Goal: Complete application form

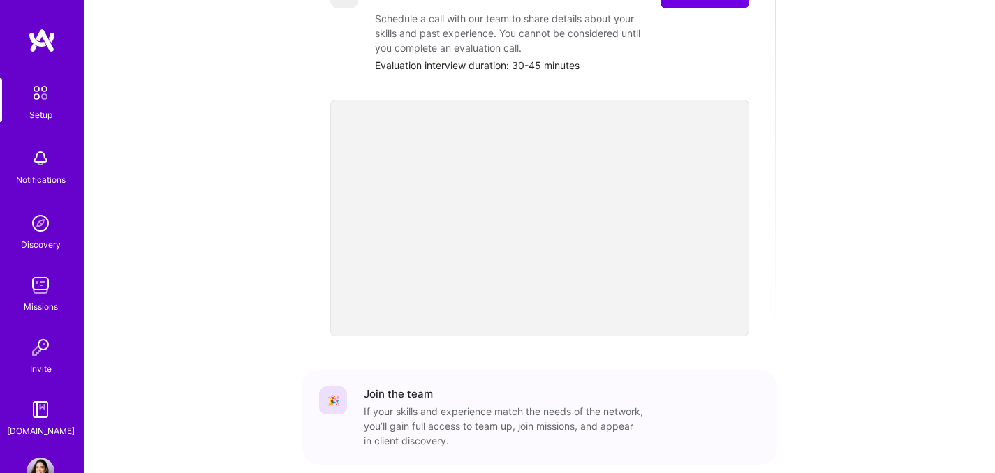
scroll to position [361, 0]
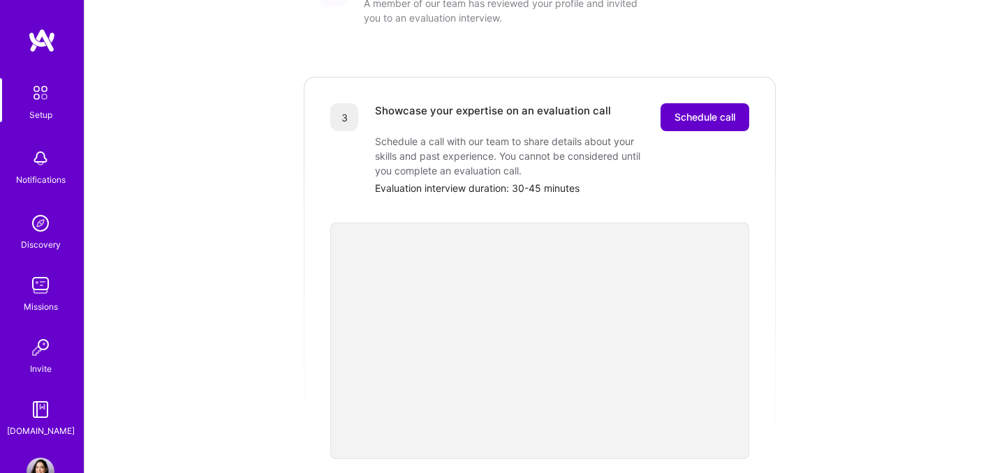
click at [735, 110] on span "Schedule call" at bounding box center [705, 117] width 61 height 14
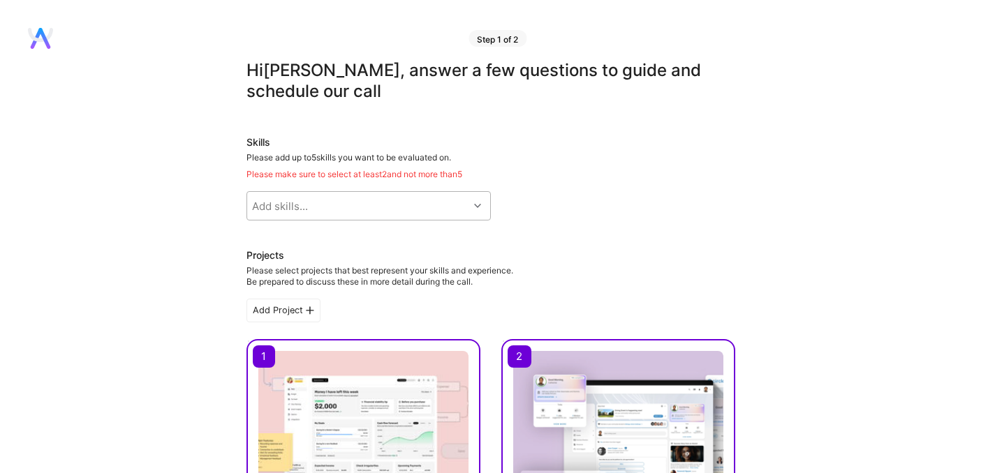
click at [325, 203] on div "Add skills..." at bounding box center [357, 206] width 221 height 28
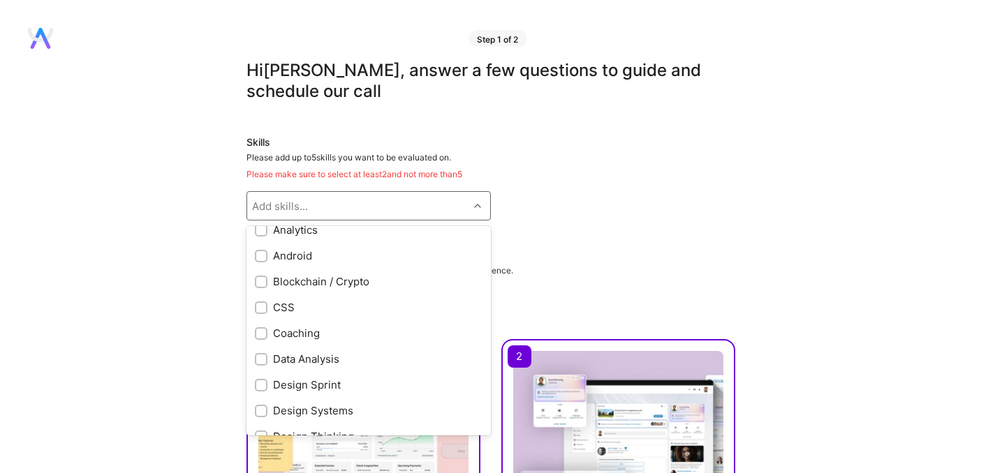
scroll to position [165, 0]
click at [264, 410] on input "checkbox" at bounding box center [263, 414] width 10 height 10
checkbox input "true"
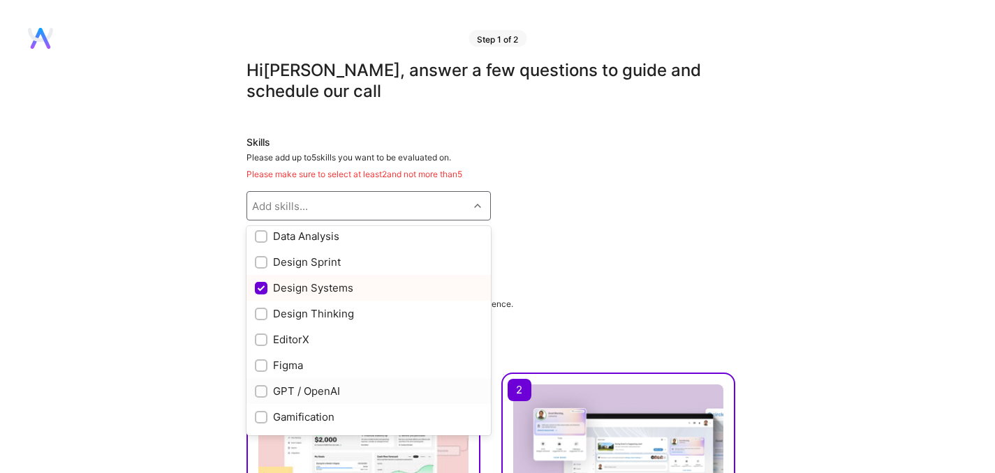
scroll to position [290, 0]
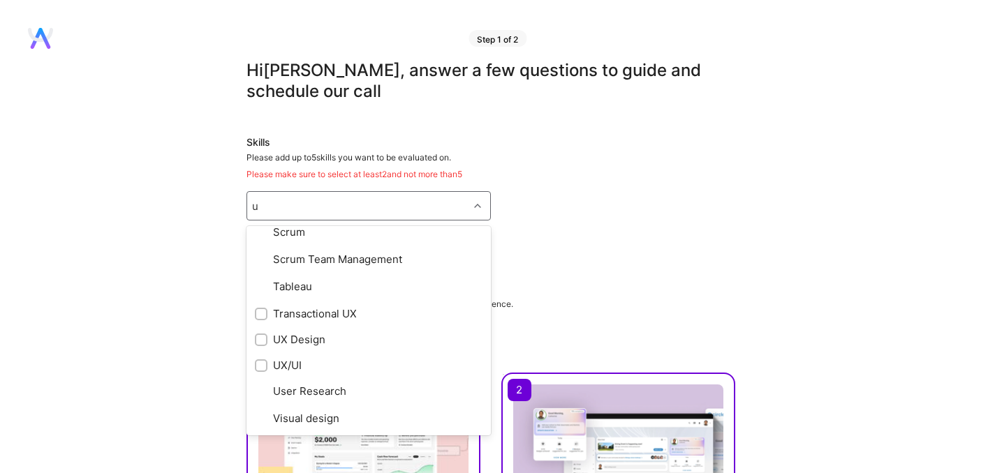
type input "ux"
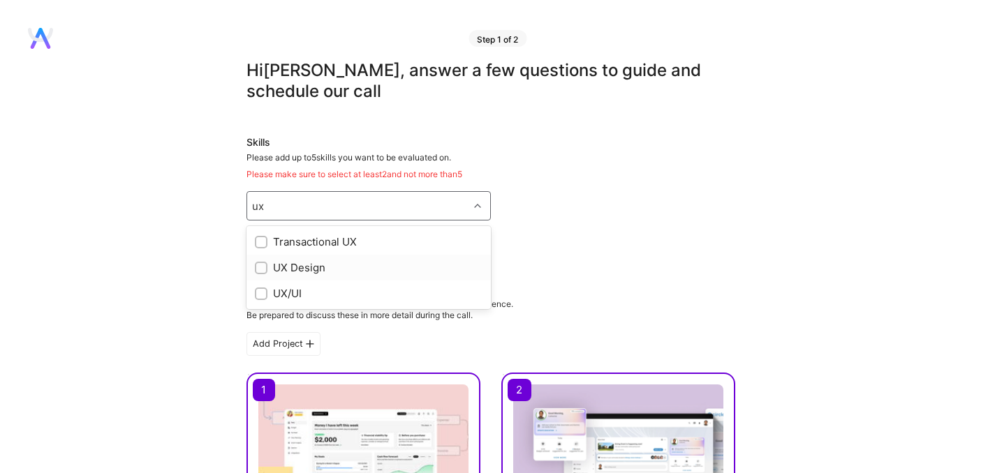
click at [263, 274] on div at bounding box center [261, 268] width 13 height 13
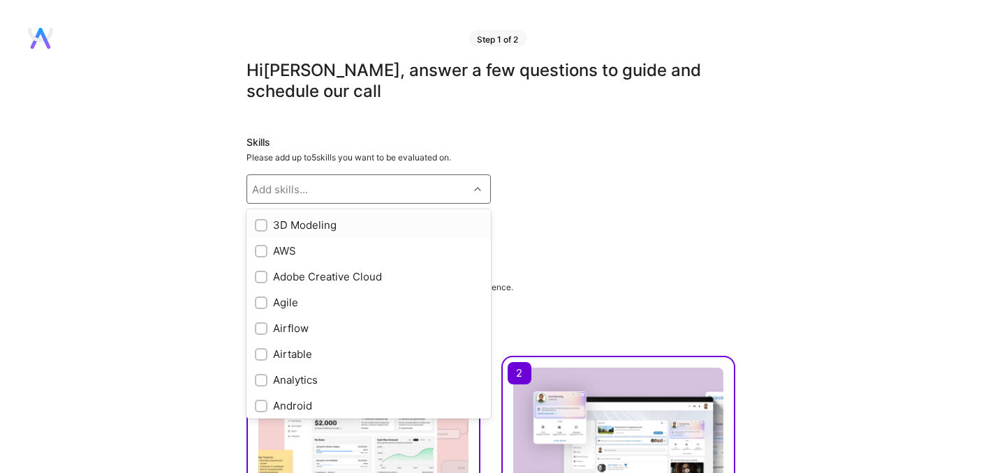
click at [282, 199] on div "Add skills..." at bounding box center [357, 189] width 221 height 28
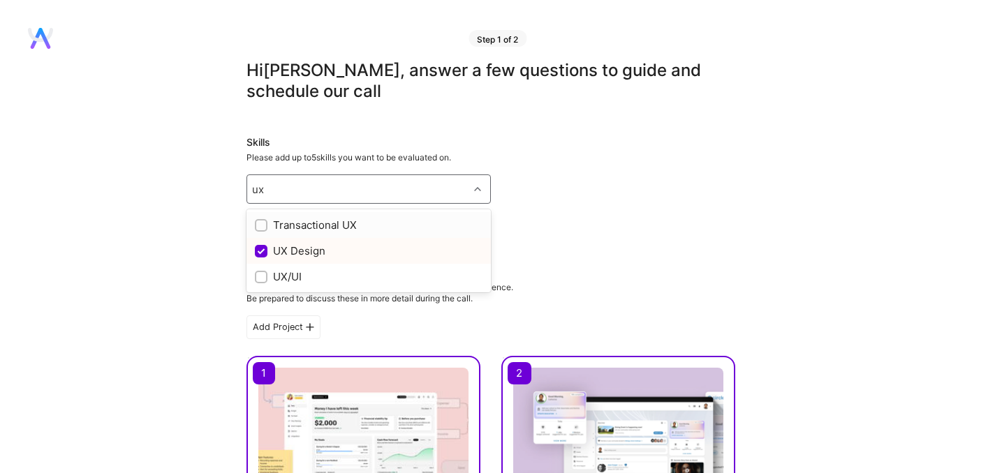
type input "ux"
click at [266, 279] on div at bounding box center [261, 277] width 13 height 13
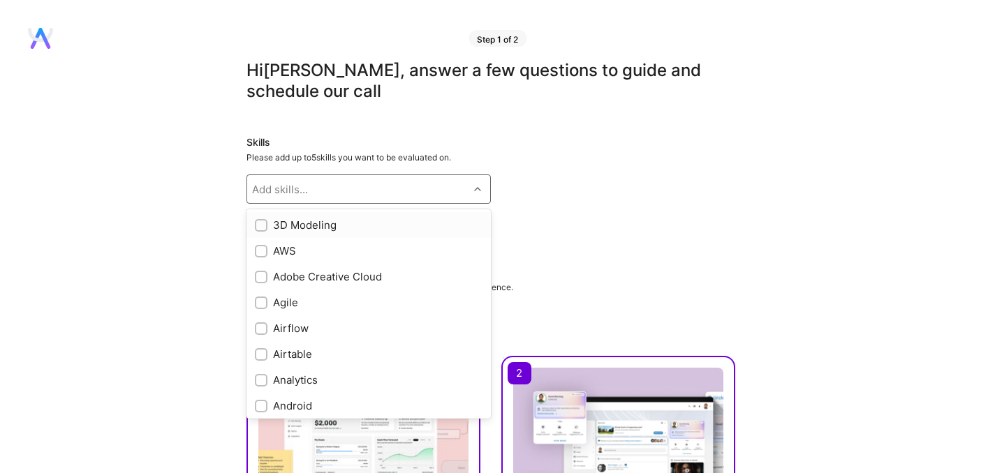
click at [314, 188] on div "Add skills..." at bounding box center [357, 189] width 221 height 28
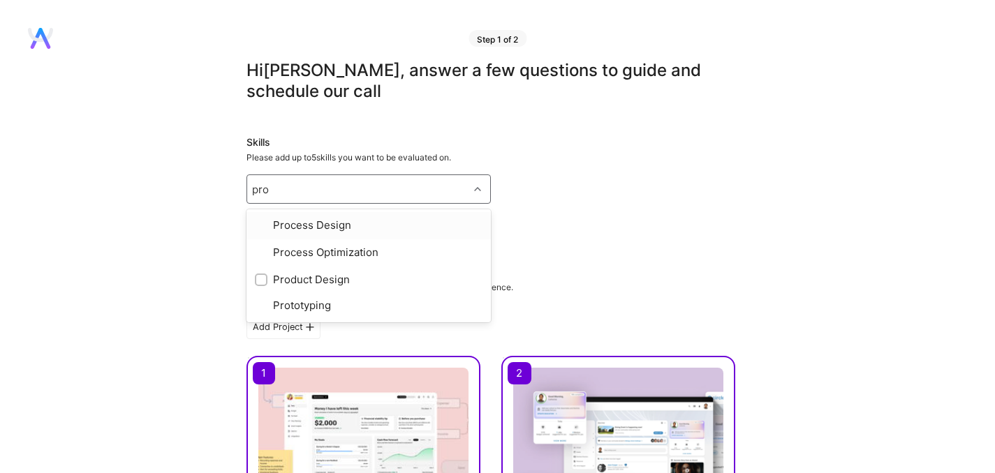
type input "prod"
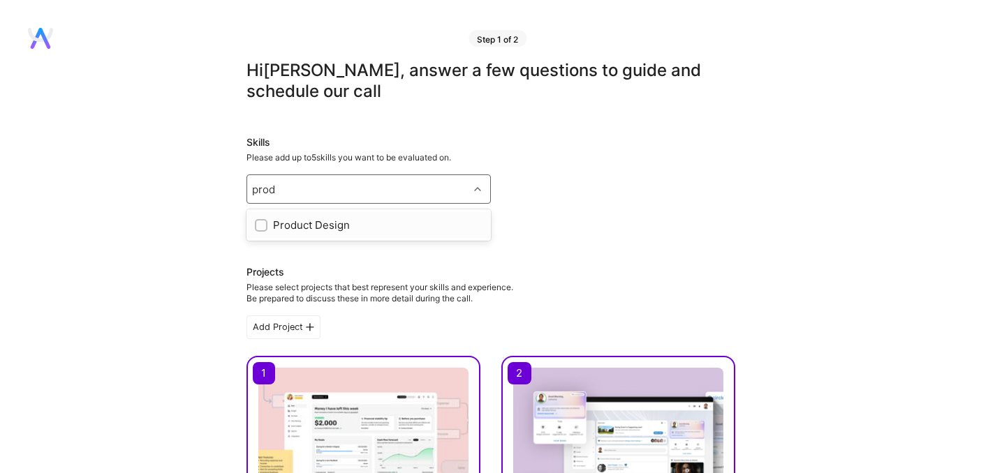
click at [285, 224] on div "Product Design" at bounding box center [369, 225] width 228 height 15
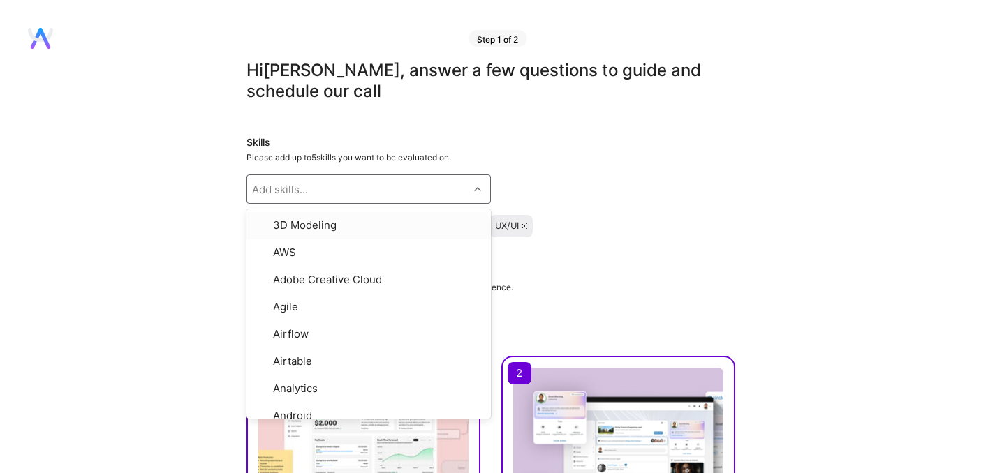
checkbox input "true"
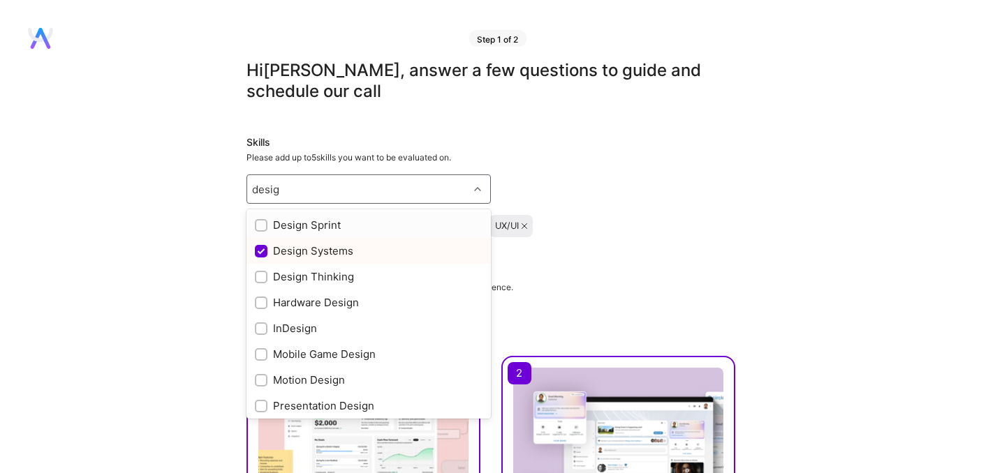
type input "design"
click at [315, 280] on div "Design Thinking" at bounding box center [369, 277] width 228 height 15
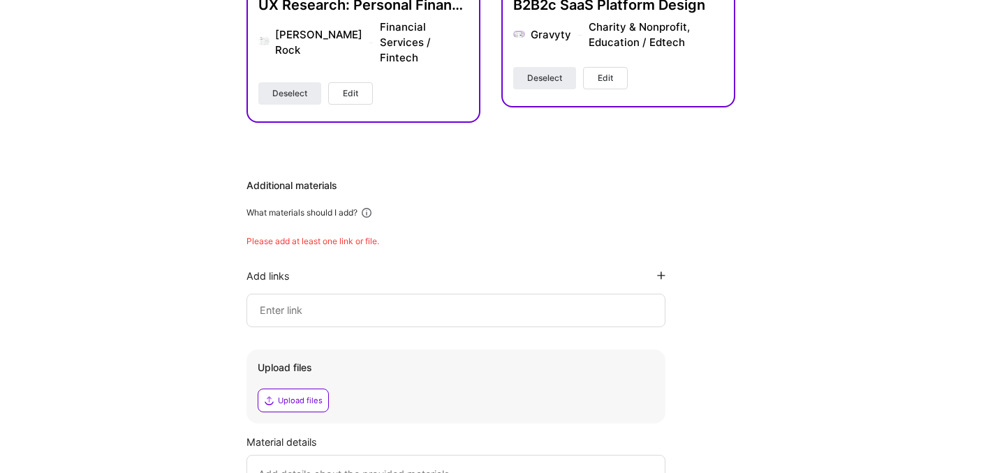
scroll to position [507, 0]
click at [369, 302] on input at bounding box center [455, 310] width 395 height 17
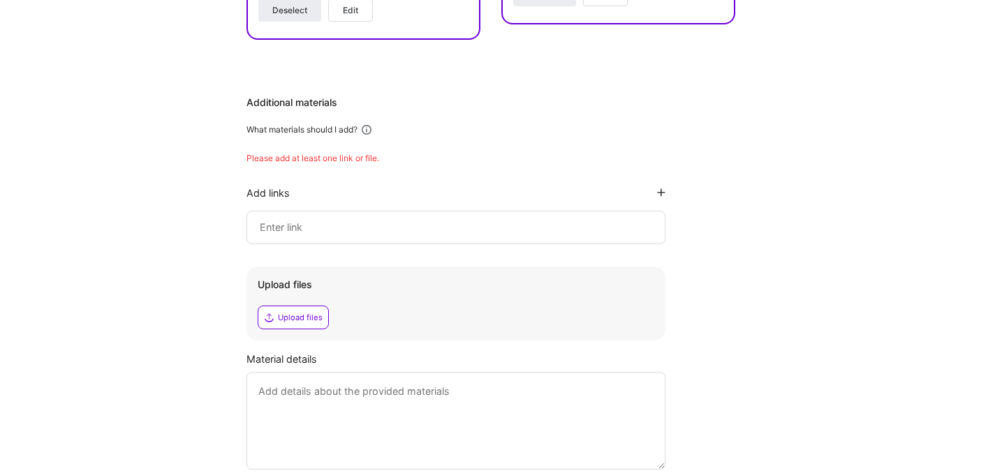
scroll to position [590, 0]
paste input "[URL][DOMAIN_NAME]"
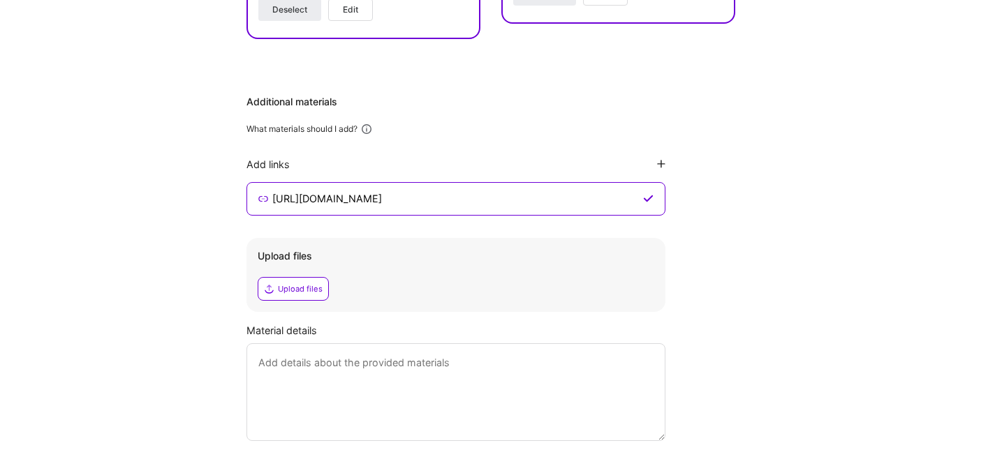
scroll to position [654, 0]
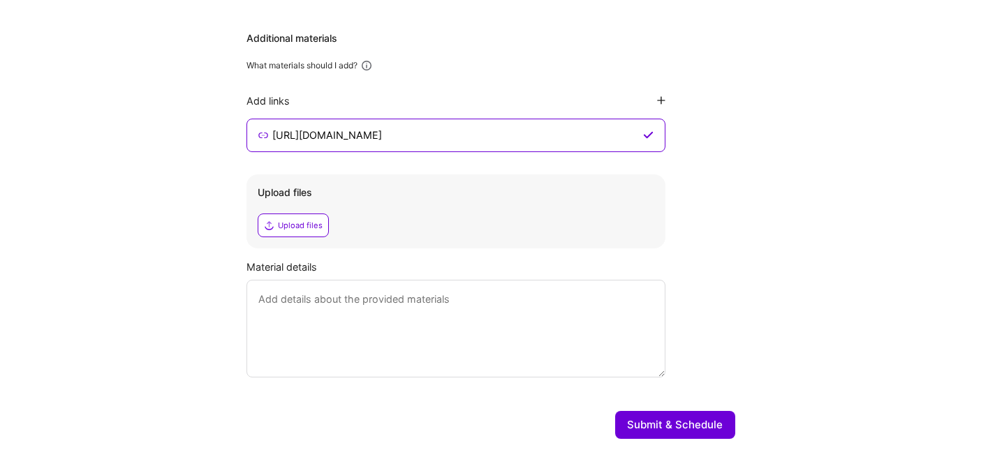
type input "[URL][DOMAIN_NAME]"
click at [707, 411] on button "Submit & Schedule" at bounding box center [675, 425] width 120 height 28
